Goal: Transaction & Acquisition: Purchase product/service

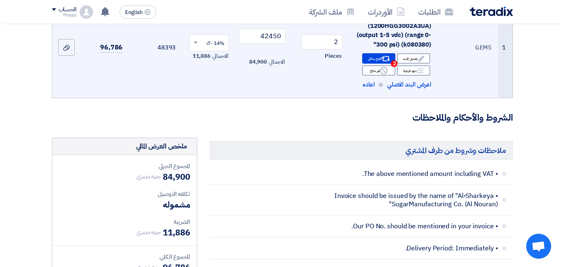
scroll to position [166, 0]
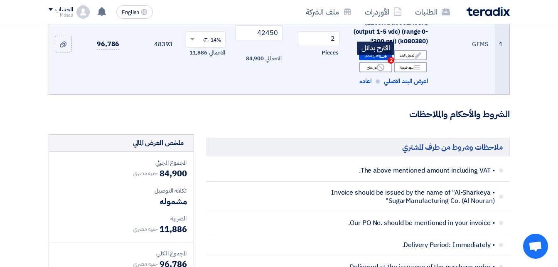
click at [374, 60] on div "Alternative اقترح بدائل 2" at bounding box center [375, 55] width 33 height 10
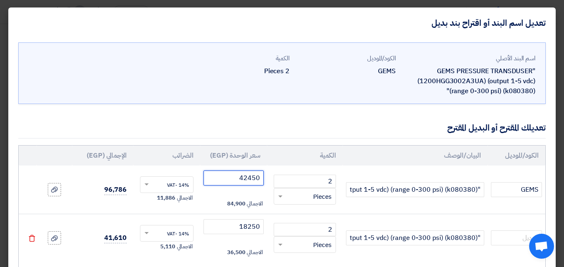
click at [253, 179] on input "42450" at bounding box center [234, 177] width 60 height 15
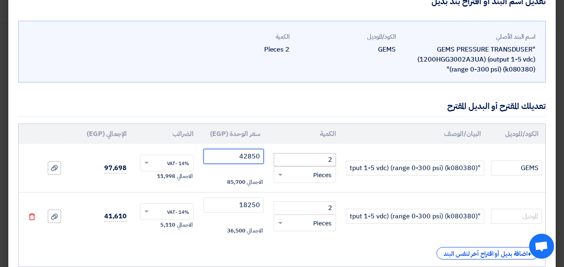
scroll to position [42, 0]
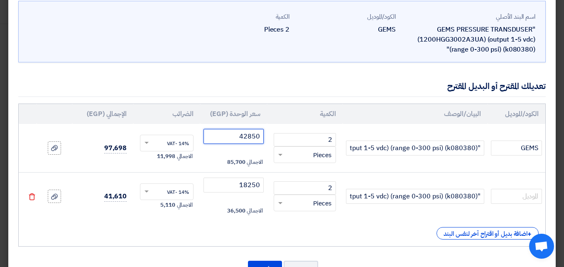
type input "42850"
click at [250, 185] on input "18250" at bounding box center [234, 184] width 60 height 15
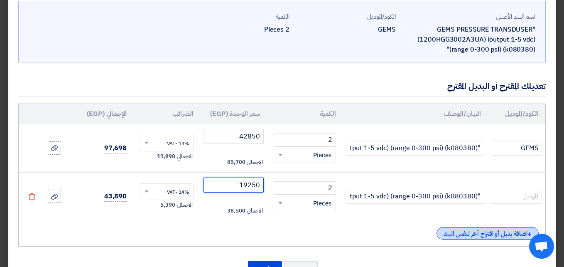
type input "19250"
click at [473, 233] on div "+ اضافة بديل أو اقتراح آخر لنفس البند" at bounding box center [488, 233] width 102 height 12
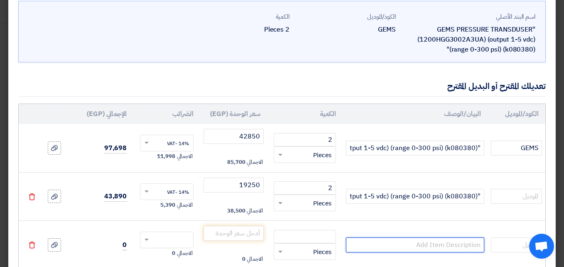
click at [422, 241] on input "text" at bounding box center [415, 244] width 138 height 15
paste input ""GEMS PRESSURE TRANSDUSER (1200HGG3002A3UA) (output 1-5 vdc) (range 0-300 psi) …"
type input ""GEMS PRESSURE TRANSDUSER (1200HGG3002A3UA) (output 1-5 vdc) (range 0-300 psi) …"
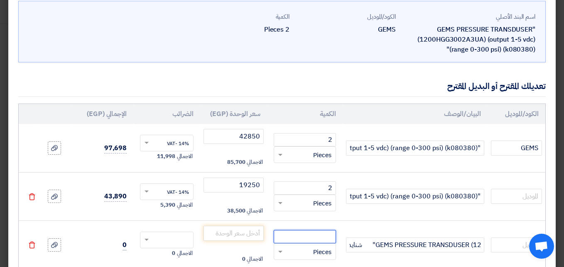
scroll to position [0, 0]
click at [320, 234] on input "number" at bounding box center [305, 236] width 62 height 13
type input "2"
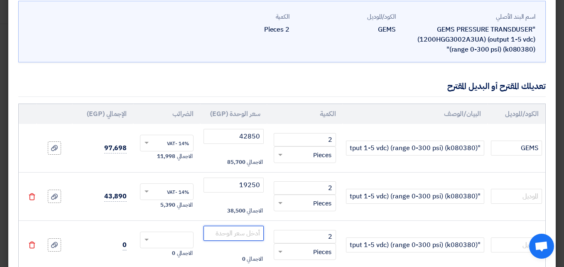
click at [255, 238] on input "number" at bounding box center [234, 233] width 60 height 15
type input "17000"
click at [185, 233] on div at bounding box center [167, 239] width 54 height 17
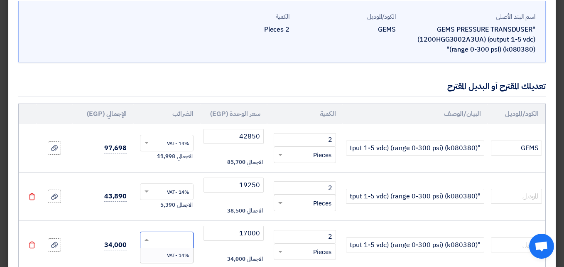
click at [187, 253] on span "14% -VAT" at bounding box center [178, 254] width 22 height 7
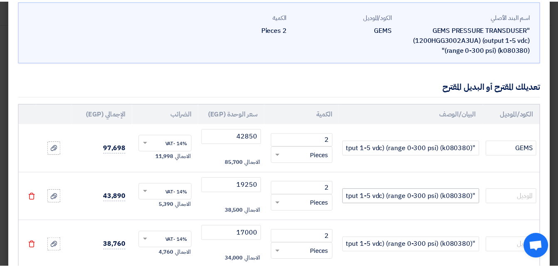
scroll to position [123, 0]
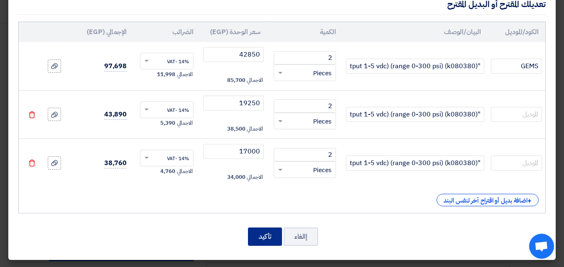
click at [271, 237] on button "تأكيد" at bounding box center [265, 236] width 34 height 18
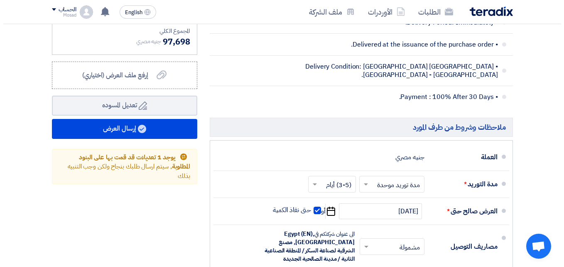
scroll to position [374, 0]
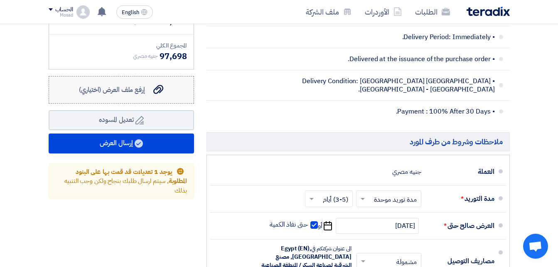
click at [118, 95] on span "إرفع ملف العرض (اختياري)" at bounding box center [112, 90] width 66 height 10
click at [0, 0] on input "إرفع ملف العرض (اختياري) إرفع ملف العرض (اختياري)" at bounding box center [0, 0] width 0 height 0
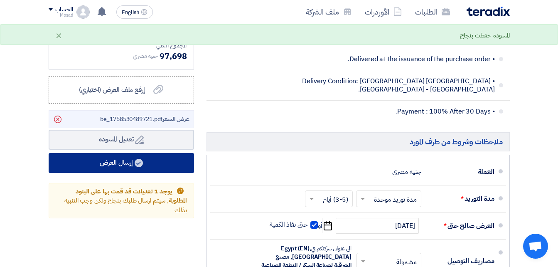
click at [131, 170] on button "إرسال العرض" at bounding box center [121, 163] width 145 height 20
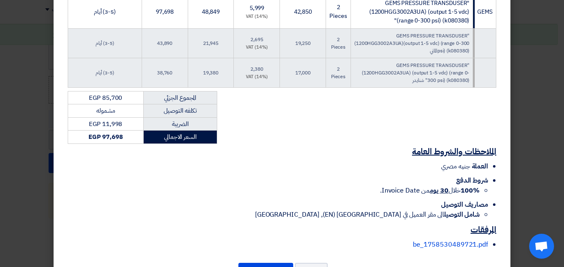
scroll to position [217, 0]
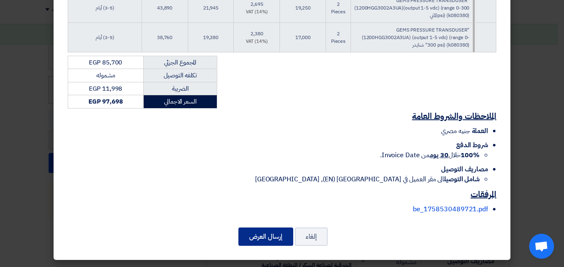
click at [254, 235] on button "إرسال العرض" at bounding box center [266, 236] width 55 height 18
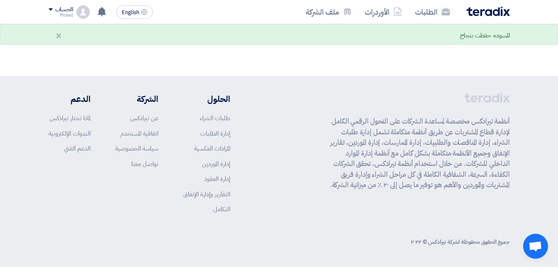
scroll to position [594, 0]
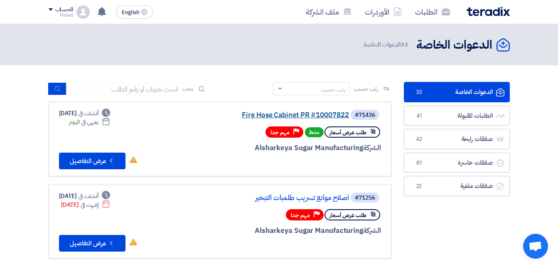
click at [308, 114] on link "Fire Hose Cabinet PR #10007822" at bounding box center [266, 114] width 166 height 7
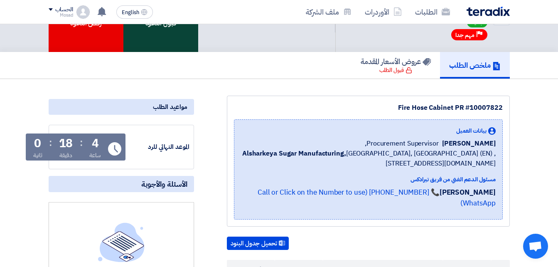
scroll to position [42, 0]
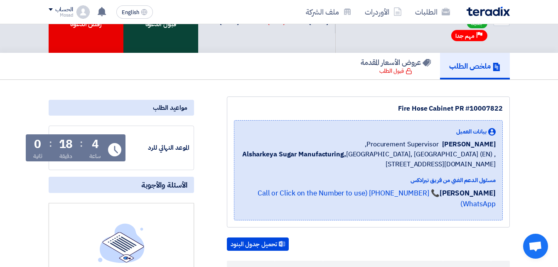
click at [160, 32] on div "قبول الدعوه" at bounding box center [160, 18] width 75 height 70
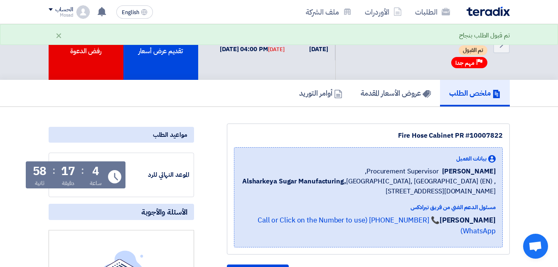
scroll to position [0, 0]
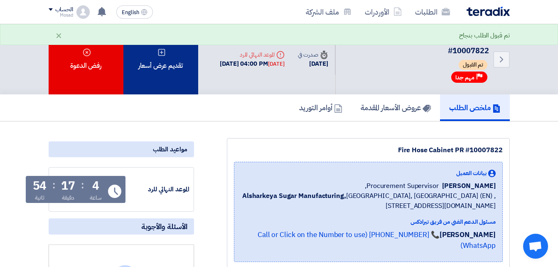
click at [180, 67] on div "تقديم عرض أسعار" at bounding box center [160, 59] width 75 height 70
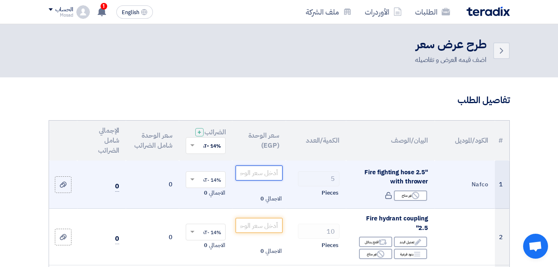
click at [270, 180] on input "number" at bounding box center [259, 172] width 47 height 15
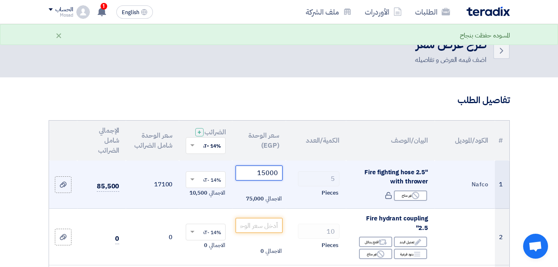
drag, startPoint x: 262, startPoint y: 178, endPoint x: 268, endPoint y: 179, distance: 6.3
click at [268, 179] on input "15000" at bounding box center [259, 172] width 47 height 15
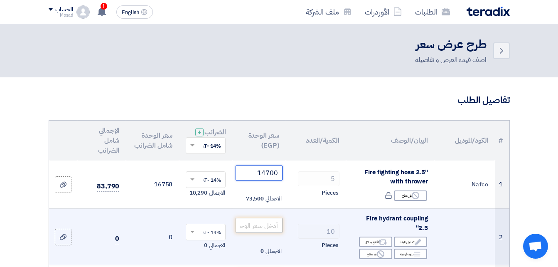
type input "14700"
click at [264, 230] on input "number" at bounding box center [259, 225] width 47 height 15
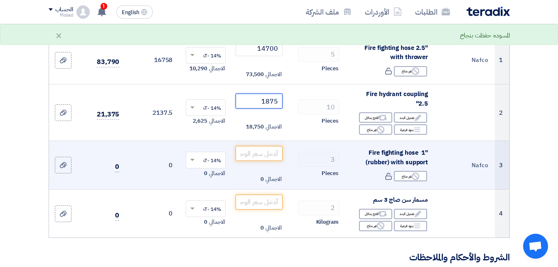
scroll to position [125, 0]
type input "1875"
click at [261, 153] on input "number" at bounding box center [259, 152] width 47 height 15
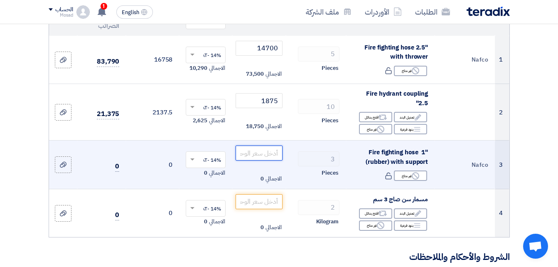
click at [266, 153] on input "number" at bounding box center [259, 152] width 47 height 15
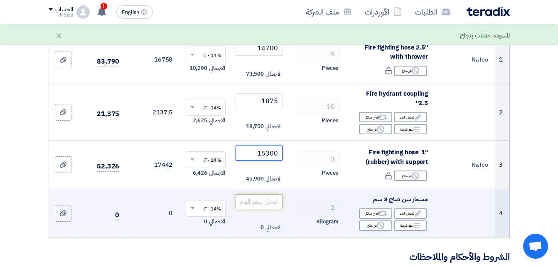
type input "15300"
click at [269, 198] on input "number" at bounding box center [259, 201] width 47 height 15
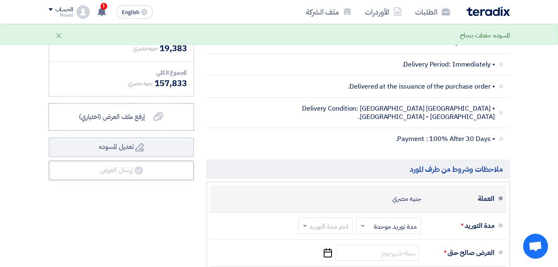
scroll to position [457, 0]
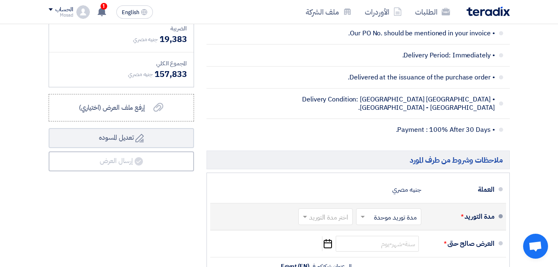
type input "150"
click at [331, 216] on input "text" at bounding box center [324, 218] width 50 height 12
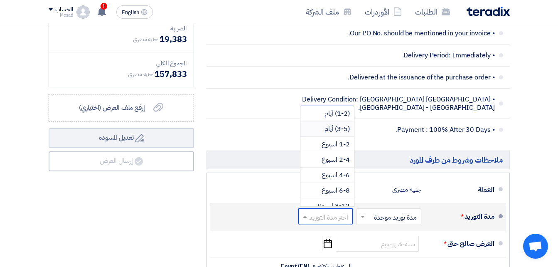
click at [343, 130] on span "(3-5) أيام" at bounding box center [337, 129] width 25 height 10
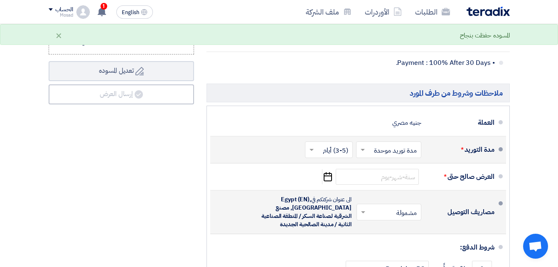
scroll to position [540, 0]
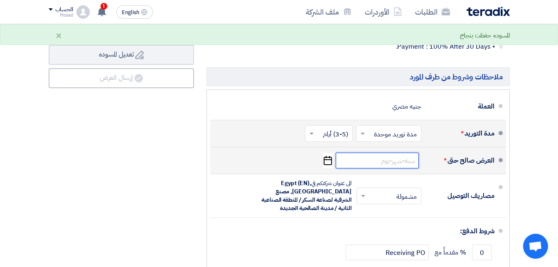
click at [391, 158] on input at bounding box center [377, 161] width 83 height 16
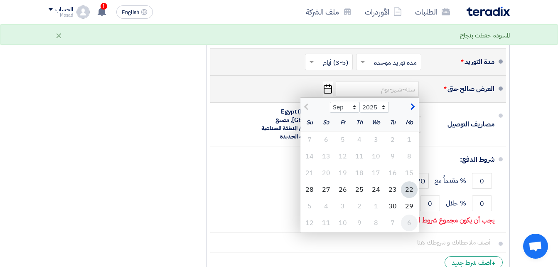
scroll to position [623, 0]
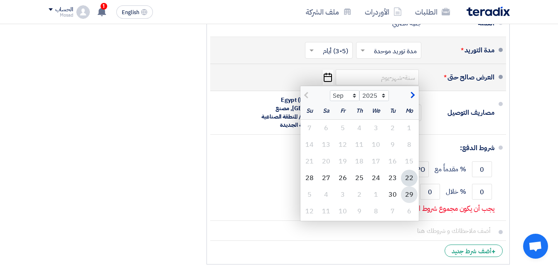
click at [405, 193] on div "29" at bounding box center [409, 194] width 17 height 17
type input "[DATE]"
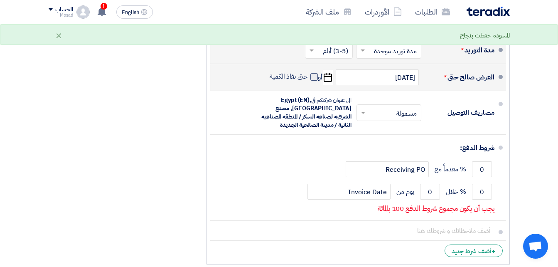
click at [312, 77] on span at bounding box center [313, 76] width 7 height 7
click at [308, 77] on input "حتى نفاذ الكمية" at bounding box center [288, 80] width 40 height 16
checkbox input "true"
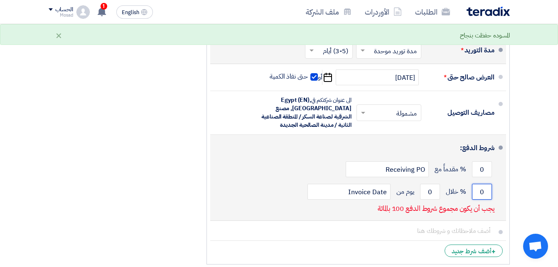
drag, startPoint x: 481, startPoint y: 186, endPoint x: 487, endPoint y: 187, distance: 6.5
click at [487, 187] on input "0" at bounding box center [482, 192] width 20 height 16
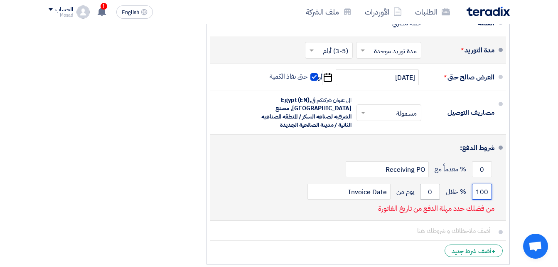
type input "100"
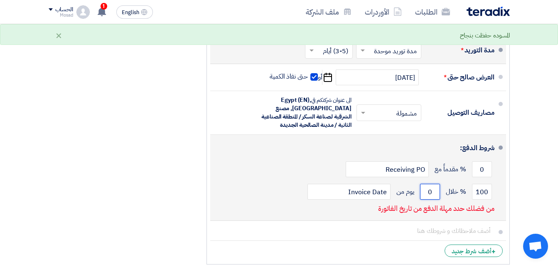
drag, startPoint x: 431, startPoint y: 190, endPoint x: 423, endPoint y: 189, distance: 8.8
click at [423, 189] on input "0" at bounding box center [430, 192] width 20 height 16
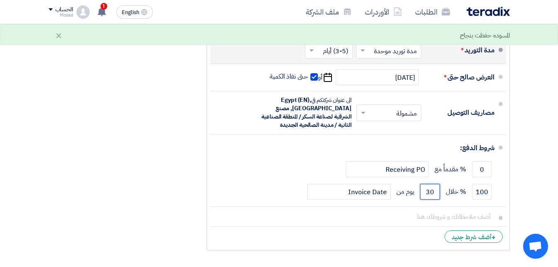
type input "30"
click at [175, 189] on div "ملخص العرض المالي المجموع الجزئي جنيه مصري 138,450 تكلفه التوصيل" at bounding box center [121, 16] width 158 height 476
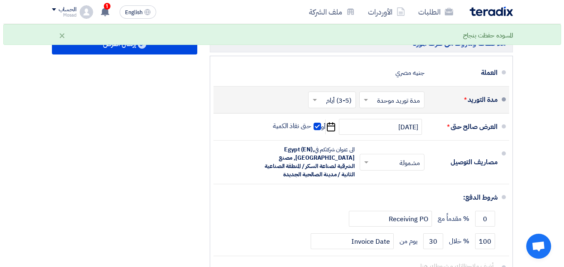
scroll to position [499, 0]
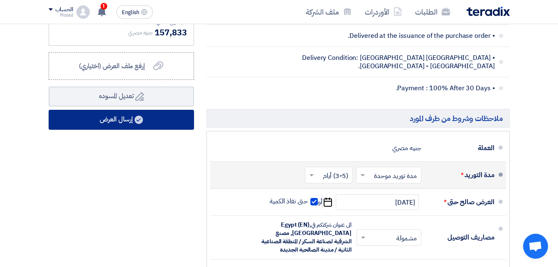
click at [98, 121] on button "إرسال العرض" at bounding box center [121, 120] width 145 height 20
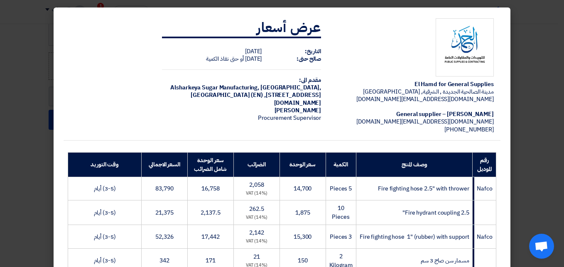
scroll to position [192, 0]
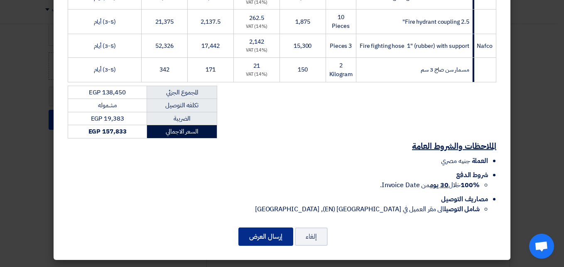
click at [263, 233] on button "إرسال العرض" at bounding box center [266, 236] width 55 height 18
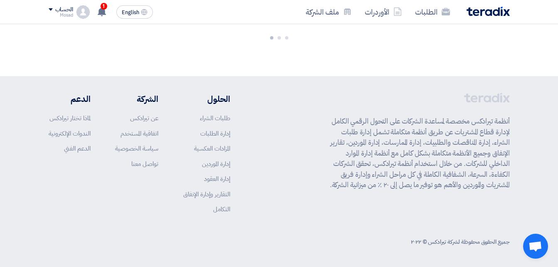
scroll to position [618, 0]
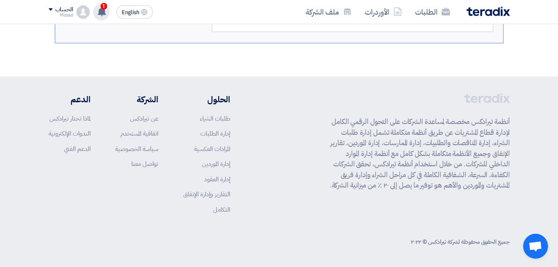
click at [104, 7] on span "1" at bounding box center [104, 6] width 7 height 7
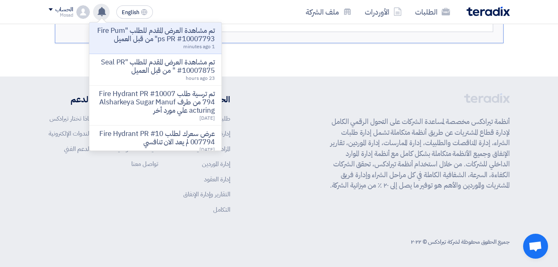
click at [185, 42] on p "تم مشاهدة العرض المقدم للطلب "Fire Pumps PR #10007793" من قبل العميل" at bounding box center [155, 35] width 119 height 17
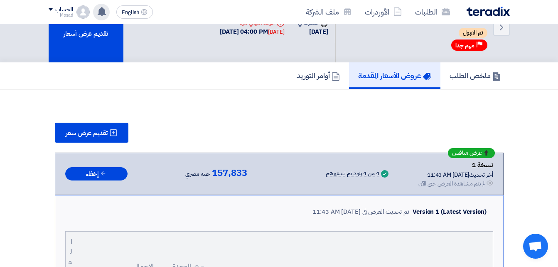
scroll to position [17, 0]
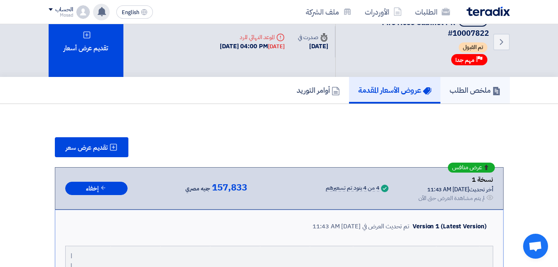
click at [468, 92] on h5 "ملخص الطلب" at bounding box center [475, 90] width 51 height 10
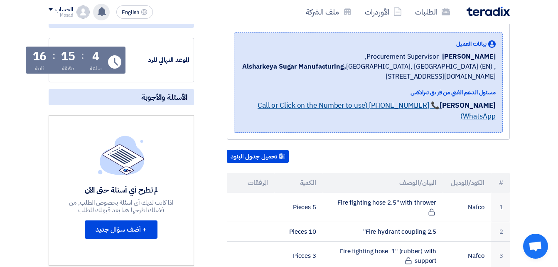
scroll to position [17, 0]
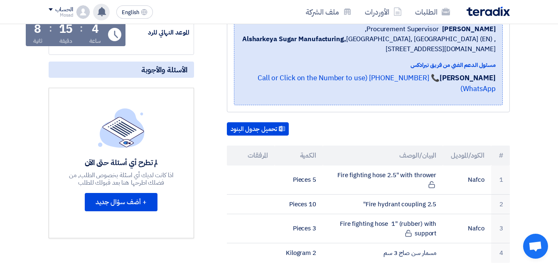
scroll to position [208, 0]
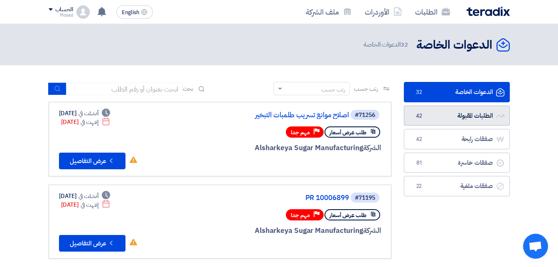
click at [474, 118] on link "الطلبات المقبولة الطلبات المقبولة 42" at bounding box center [457, 116] width 106 height 20
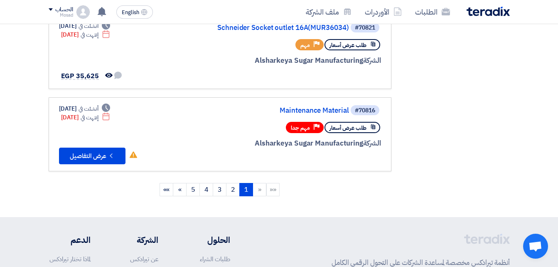
scroll to position [748, 0]
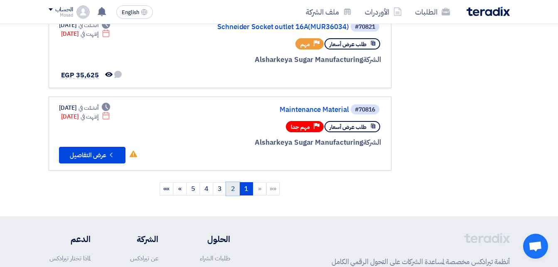
click at [232, 187] on link "2" at bounding box center [233, 188] width 14 height 13
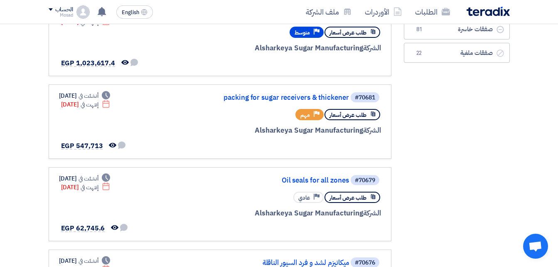
scroll to position [42, 0]
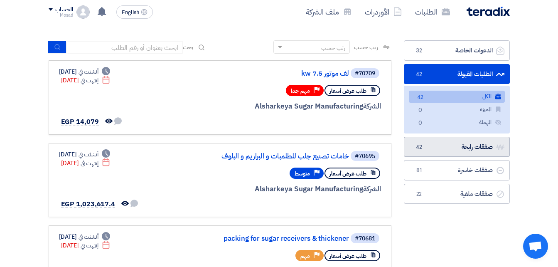
click at [479, 144] on link "صفقات رابحة صفقات رابحة 42" at bounding box center [457, 147] width 106 height 20
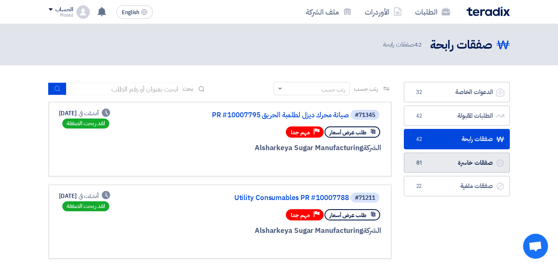
click at [443, 157] on link "صفقات خاسرة صفقات خاسرة 81" at bounding box center [457, 163] width 106 height 20
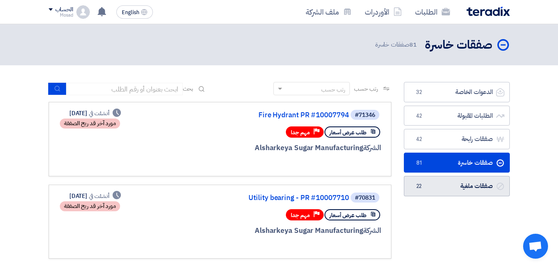
click at [453, 189] on link "صفقات ملغية صفقات ملغية 22" at bounding box center [457, 186] width 106 height 20
